Goal: Task Accomplishment & Management: Use online tool/utility

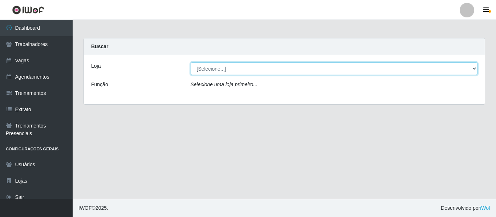
click at [209, 67] on select "[Selecione...] Mister Burg" at bounding box center [333, 68] width 287 height 13
select select "535"
click at [190, 62] on select "[Selecione...] Mister Burg" at bounding box center [333, 68] width 287 height 13
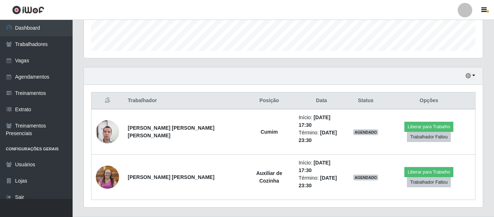
scroll to position [211, 0]
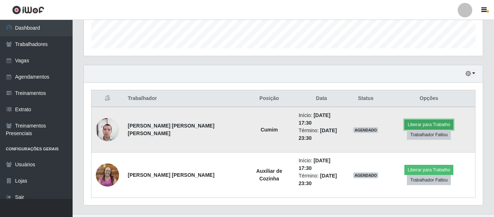
click at [431, 120] on button "Liberar para Trabalho" at bounding box center [428, 125] width 49 height 10
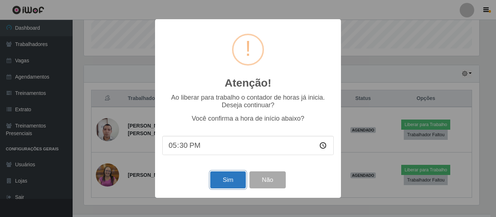
click at [216, 181] on button "Sim" at bounding box center [227, 180] width 35 height 17
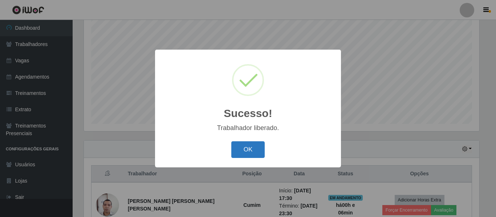
click at [246, 155] on button "OK" at bounding box center [248, 150] width 34 height 17
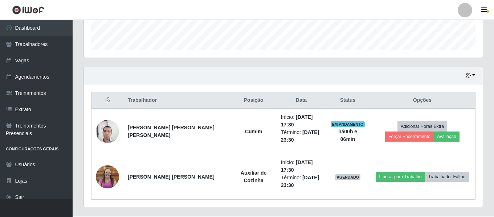
scroll to position [226, 0]
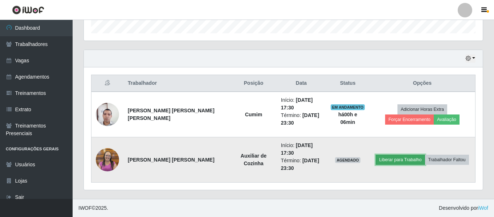
click at [384, 161] on button "Liberar para Trabalho" at bounding box center [400, 160] width 49 height 10
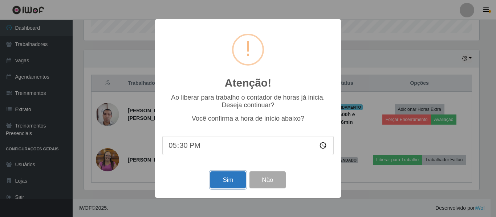
click at [218, 181] on button "Sim" at bounding box center [227, 180] width 35 height 17
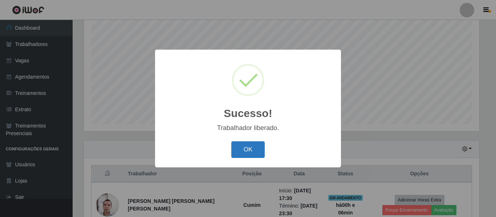
click at [242, 155] on button "OK" at bounding box center [248, 150] width 34 height 17
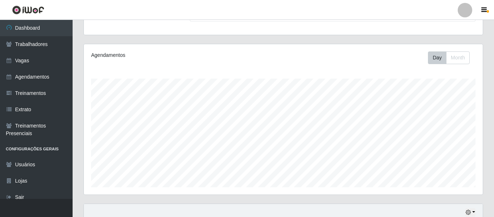
scroll to position [0, 0]
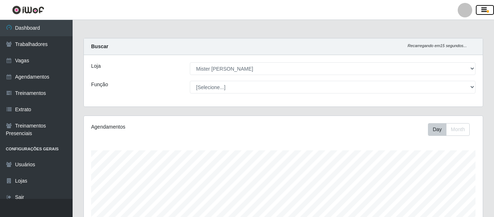
click at [483, 9] on icon "button" at bounding box center [483, 10] width 5 height 7
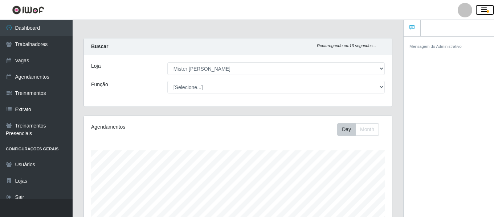
click at [483, 9] on icon "button" at bounding box center [483, 10] width 5 height 7
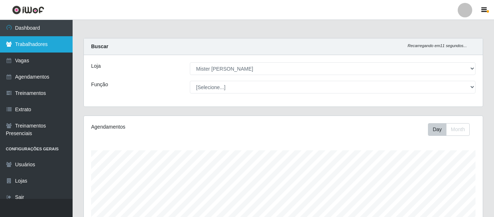
click at [29, 39] on link "Trabalhadores" at bounding box center [36, 44] width 73 height 16
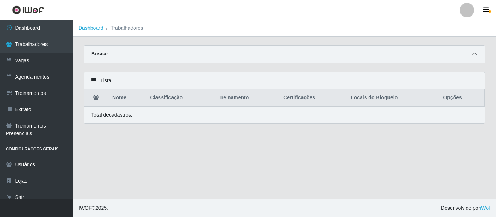
click at [472, 55] on icon at bounding box center [474, 54] width 5 height 5
